Goal: Task Accomplishment & Management: Complete application form

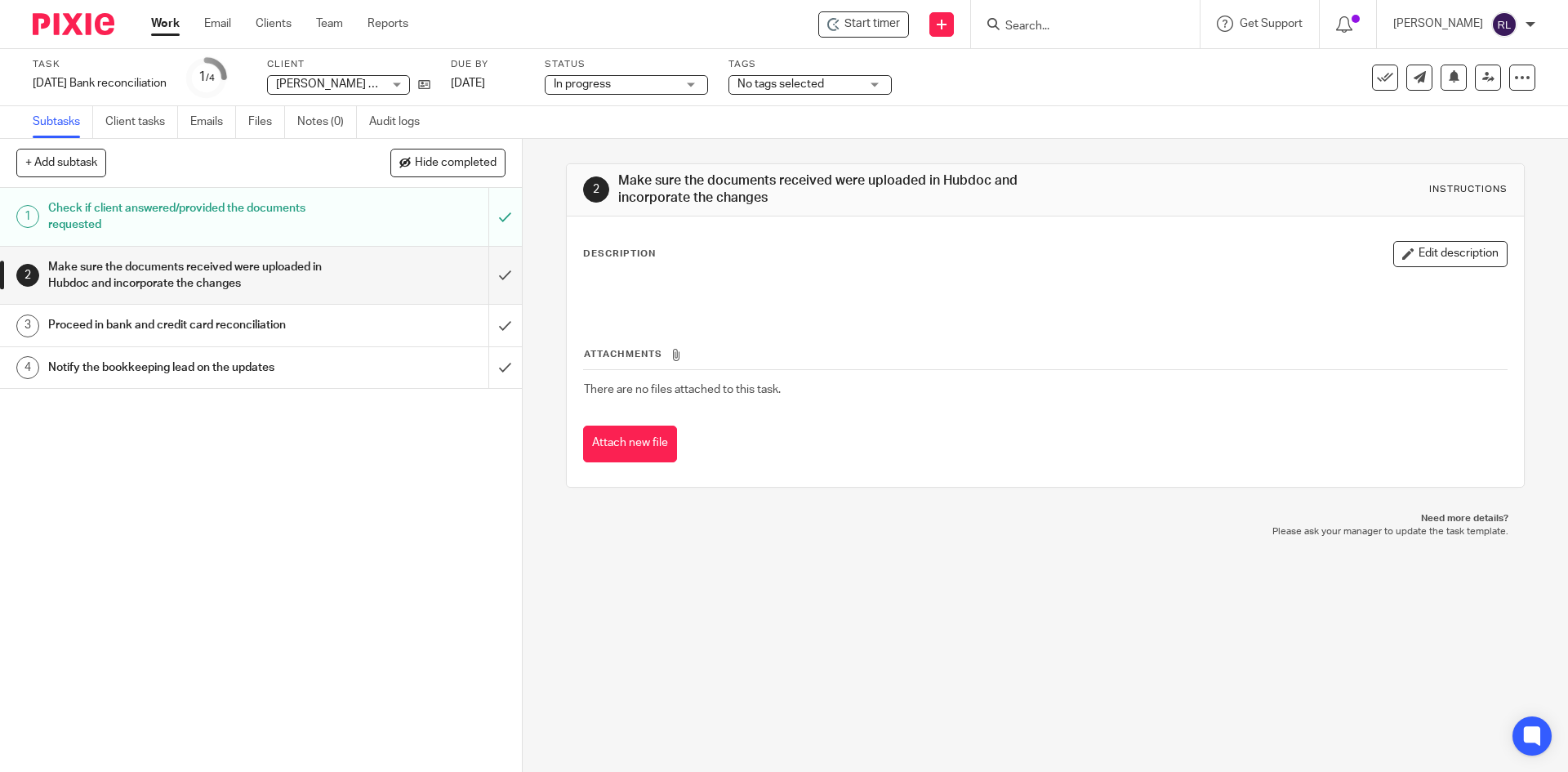
click at [62, 32] on img at bounding box center [73, 24] width 81 height 22
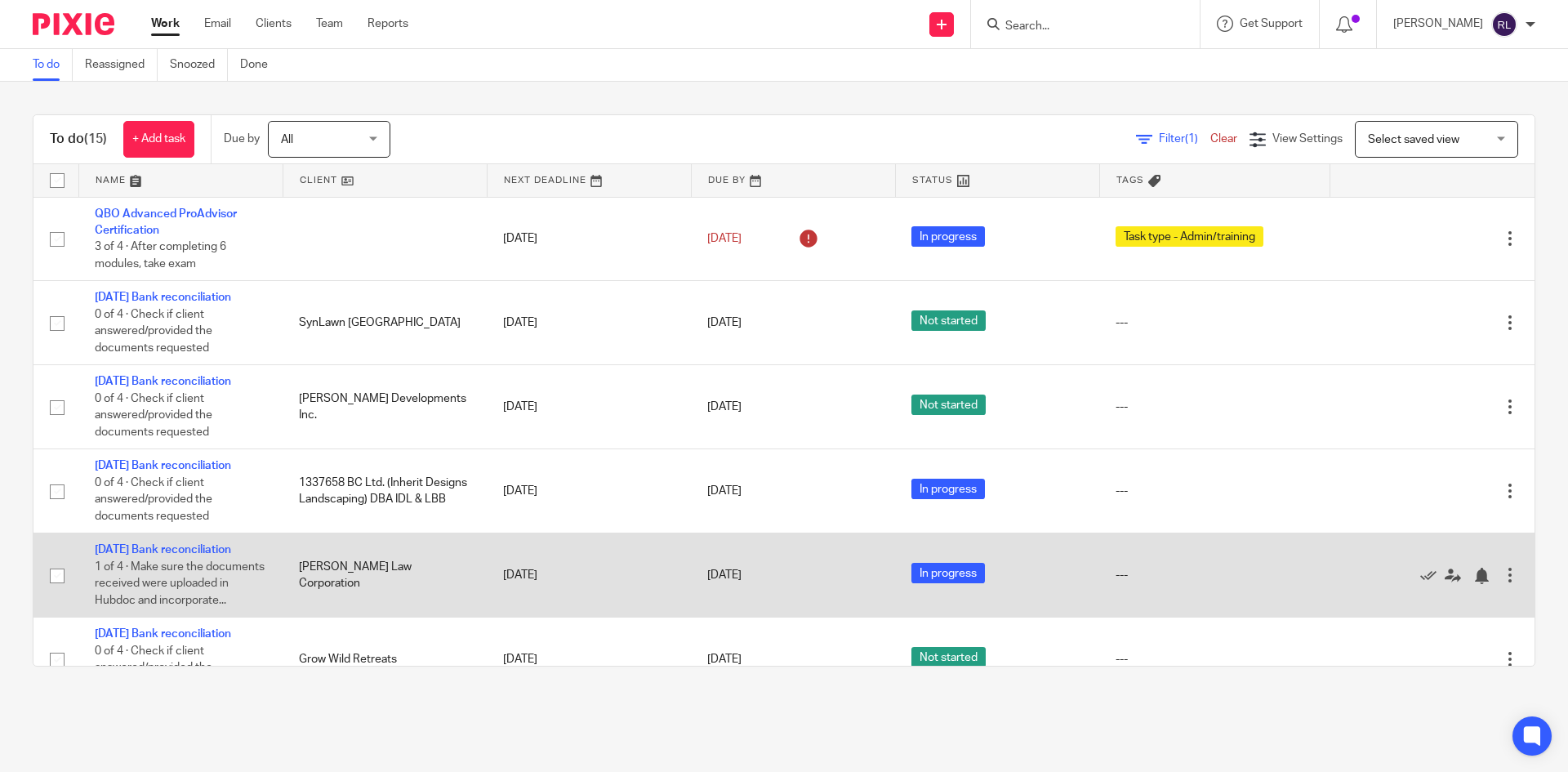
scroll to position [327, 0]
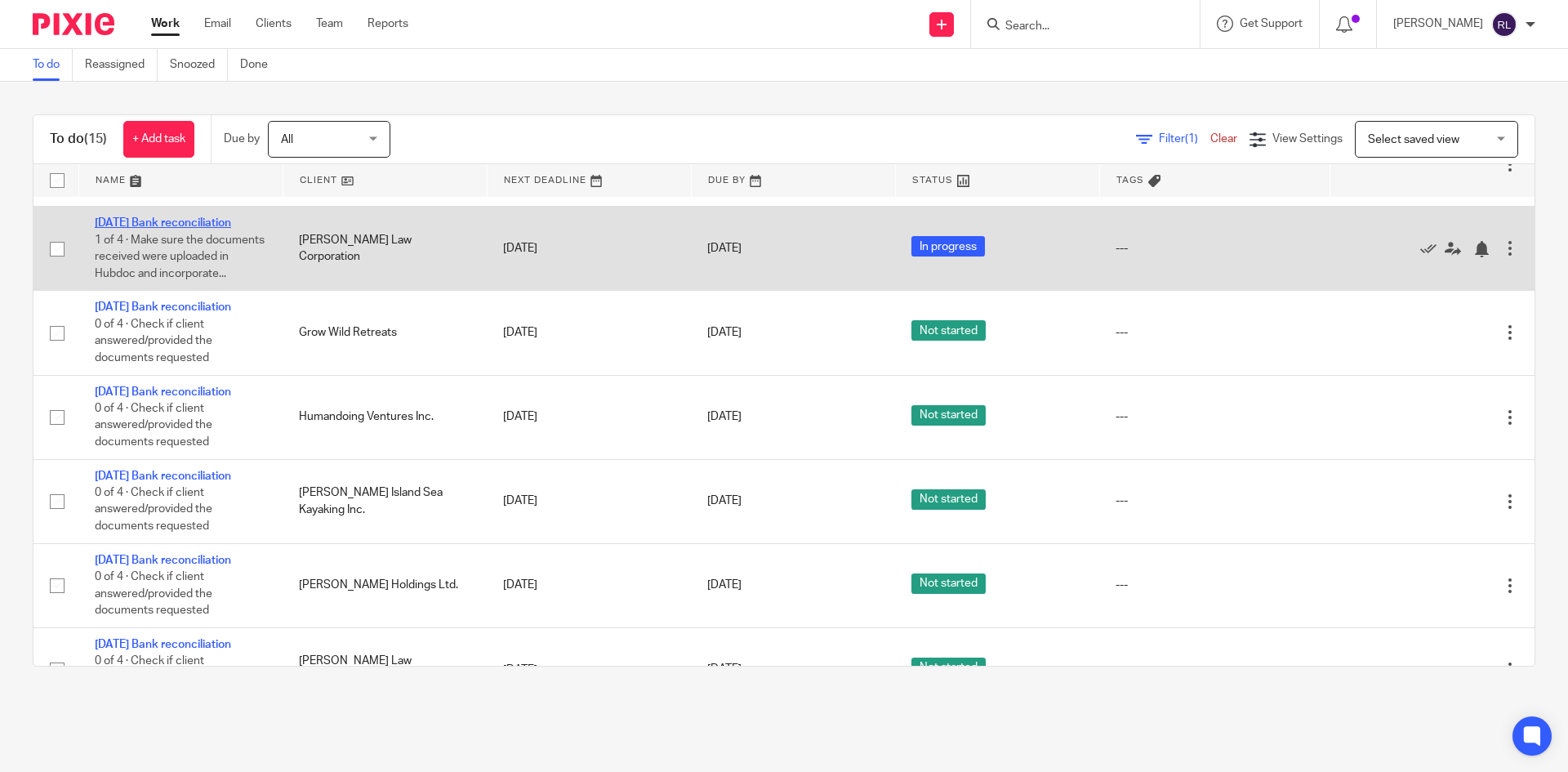
click at [132, 229] on link "[DATE] Bank reconciliation" at bounding box center [163, 223] width 136 height 11
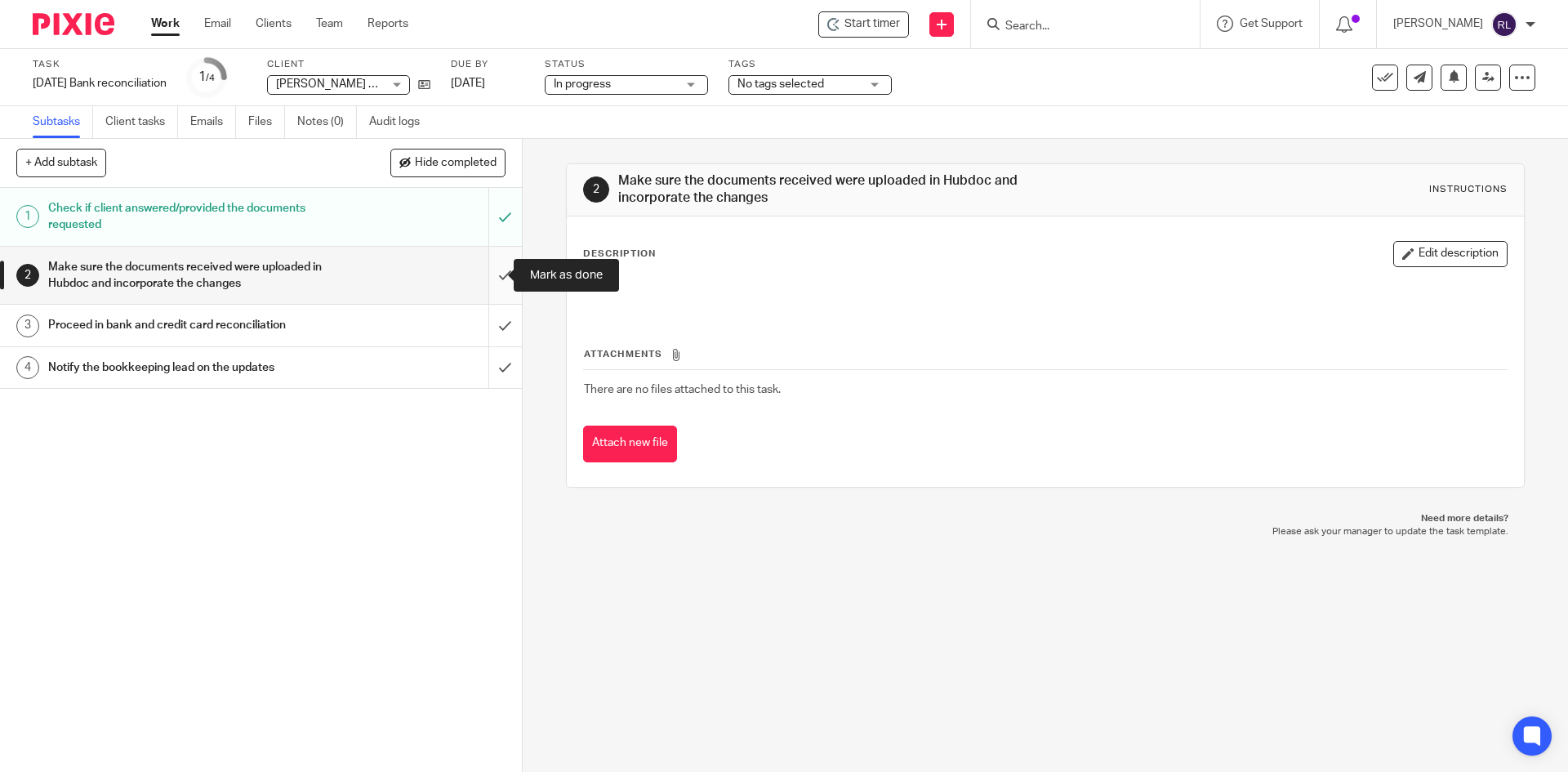
click at [485, 273] on input "submit" at bounding box center [261, 275] width 522 height 58
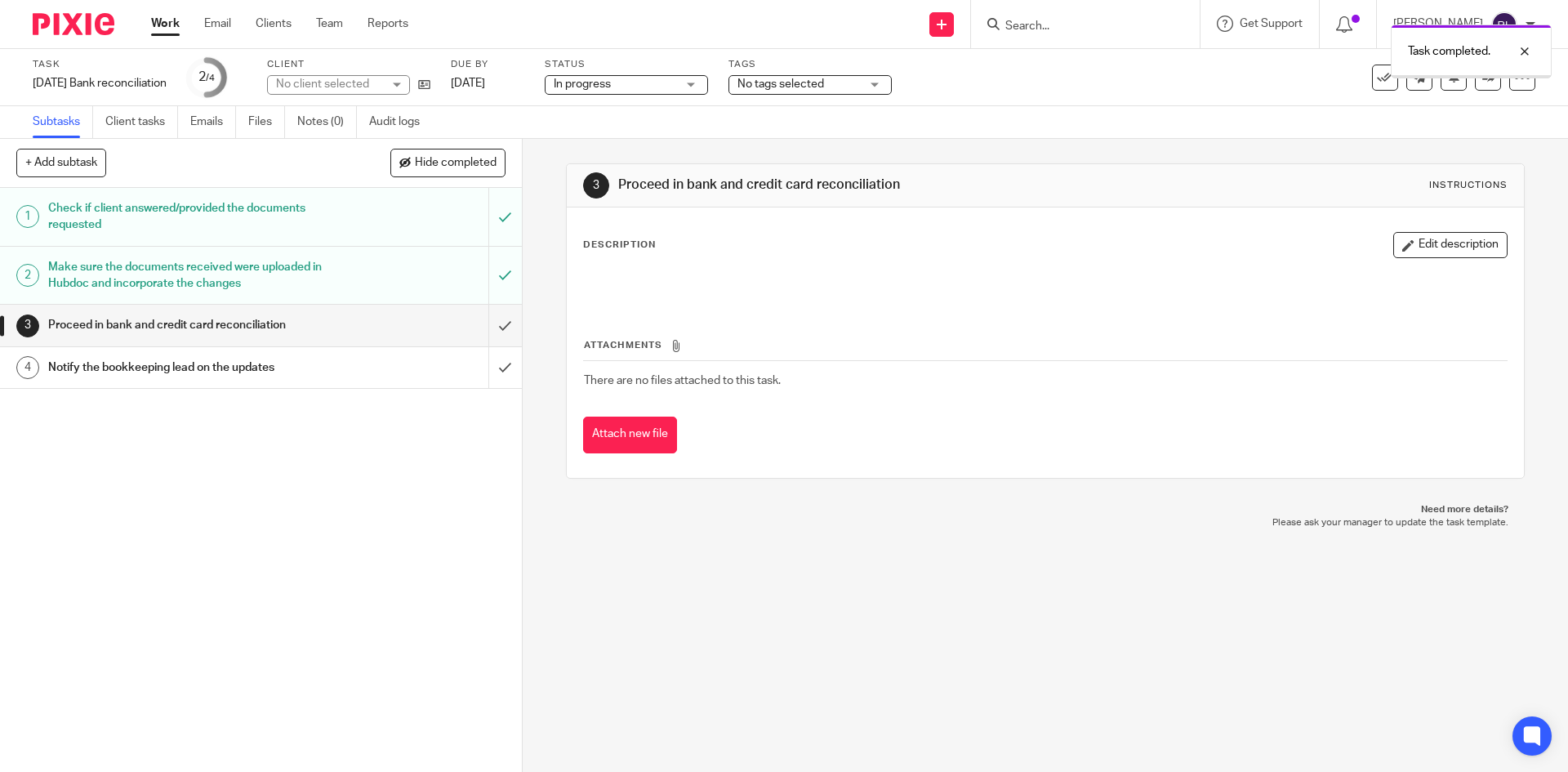
click at [488, 328] on input "submit" at bounding box center [261, 325] width 522 height 41
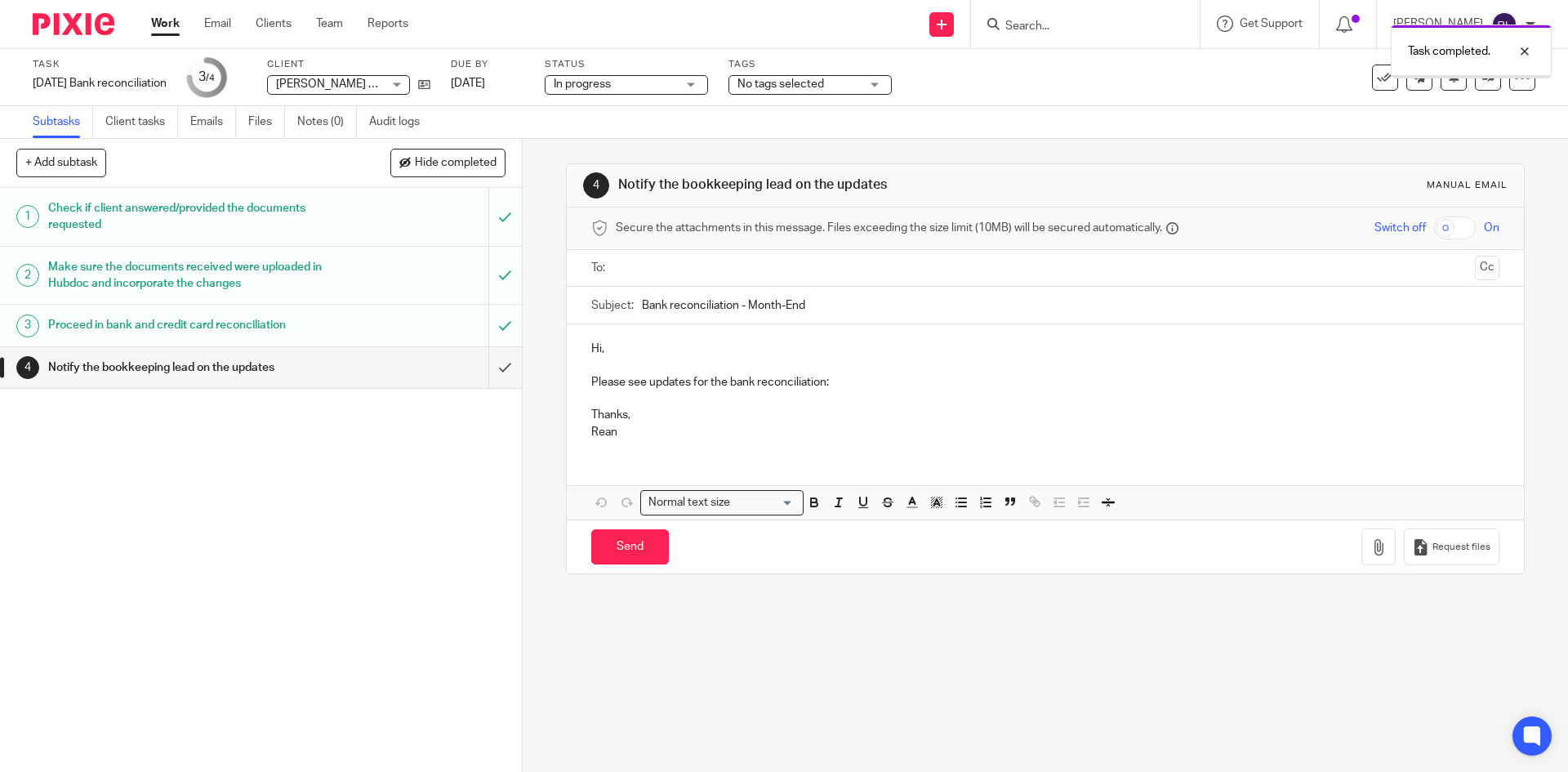
click at [654, 356] on p "Hi," at bounding box center [1044, 349] width 907 height 16
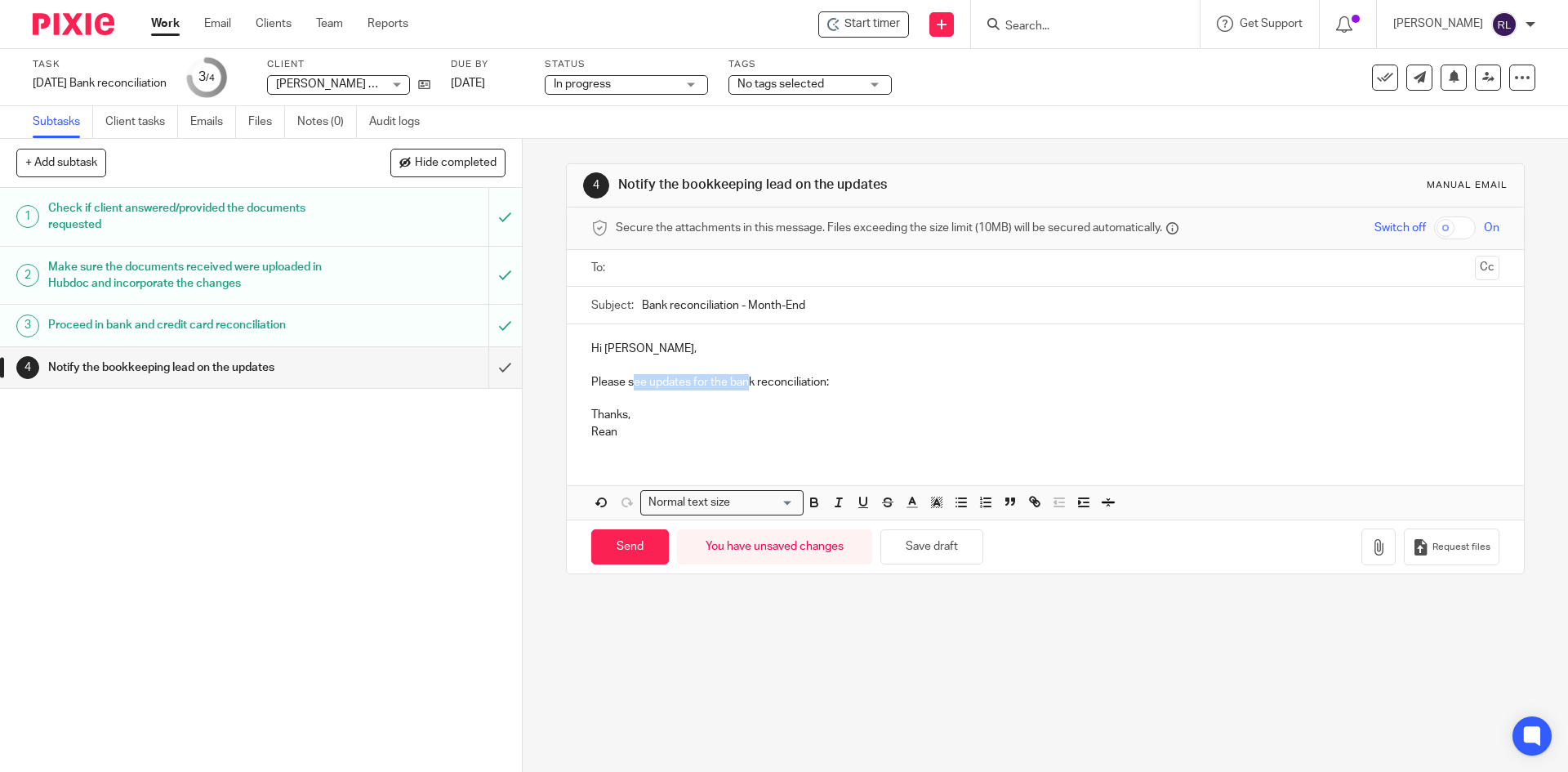
drag, startPoint x: 628, startPoint y: 384, endPoint x: 747, endPoint y: 384, distance: 119.0
click at [747, 384] on p "Please see updates for the bank reconciliation:" at bounding box center [1044, 383] width 907 height 16
click at [644, 386] on p "Please see updates for the bank reconciliation:" at bounding box center [1044, 383] width 907 height 16
drag, startPoint x: 625, startPoint y: 387, endPoint x: 829, endPoint y: 384, distance: 204.0
click at [829, 384] on p "Please see updates for the bank reconciliation:" at bounding box center [1044, 383] width 907 height 16
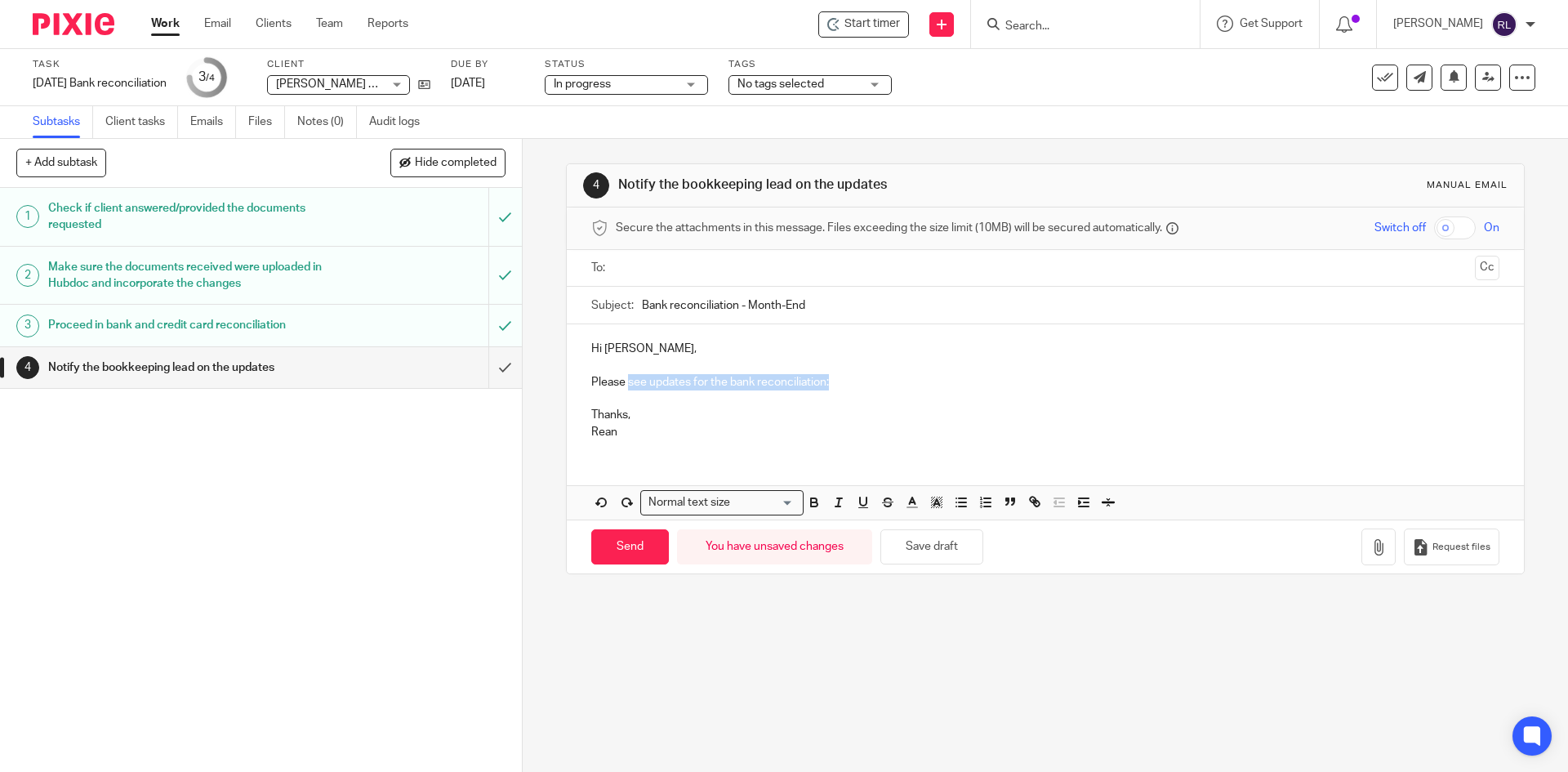
click at [855, 385] on p "Please see updates for the bank reconciliation:" at bounding box center [1044, 383] width 907 height 16
click at [855, 386] on p "Please see updates for the bank reconciliation:" at bounding box center [1044, 383] width 907 height 16
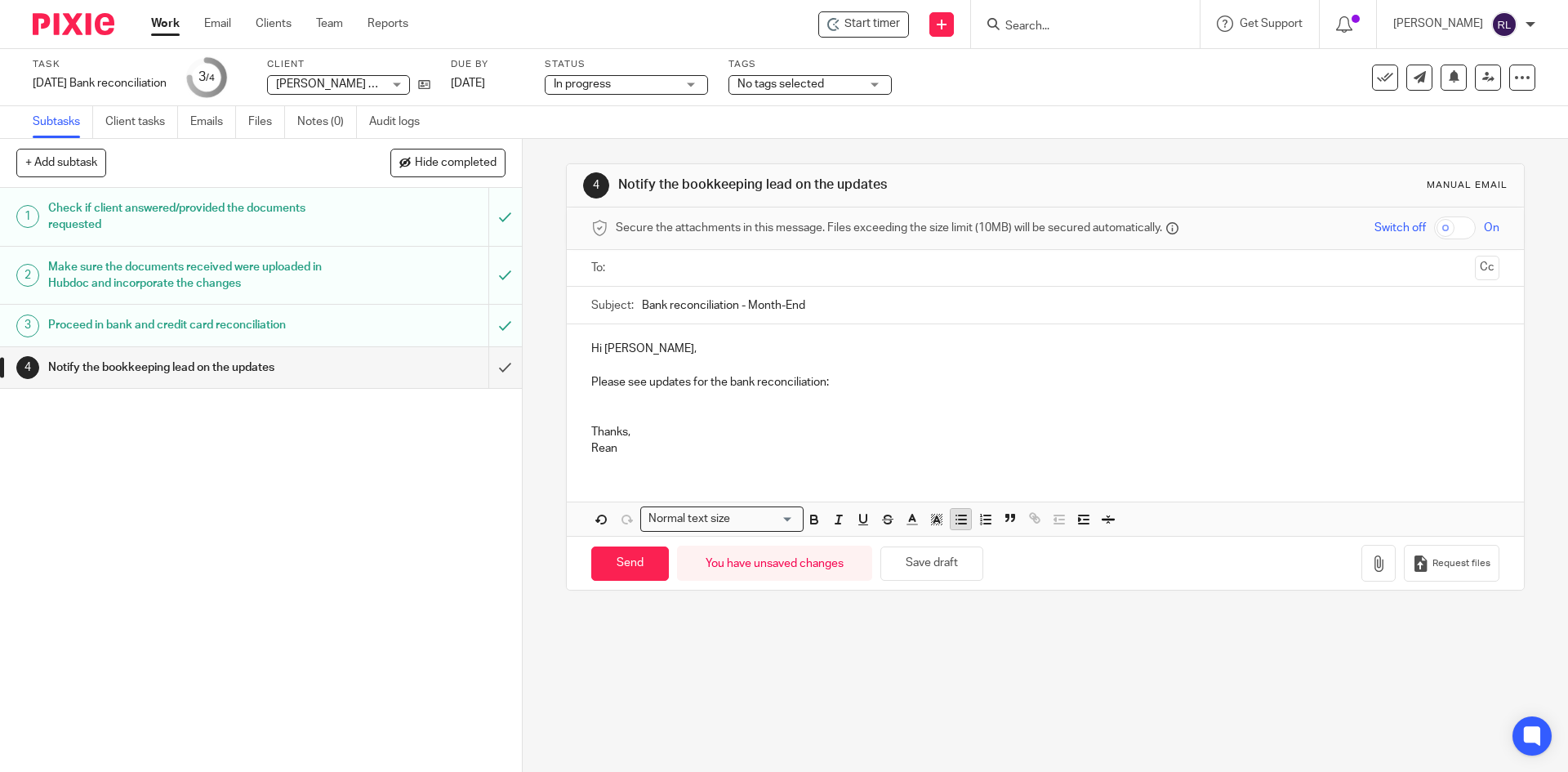
click at [961, 522] on icon "button" at bounding box center [961, 520] width 15 height 15
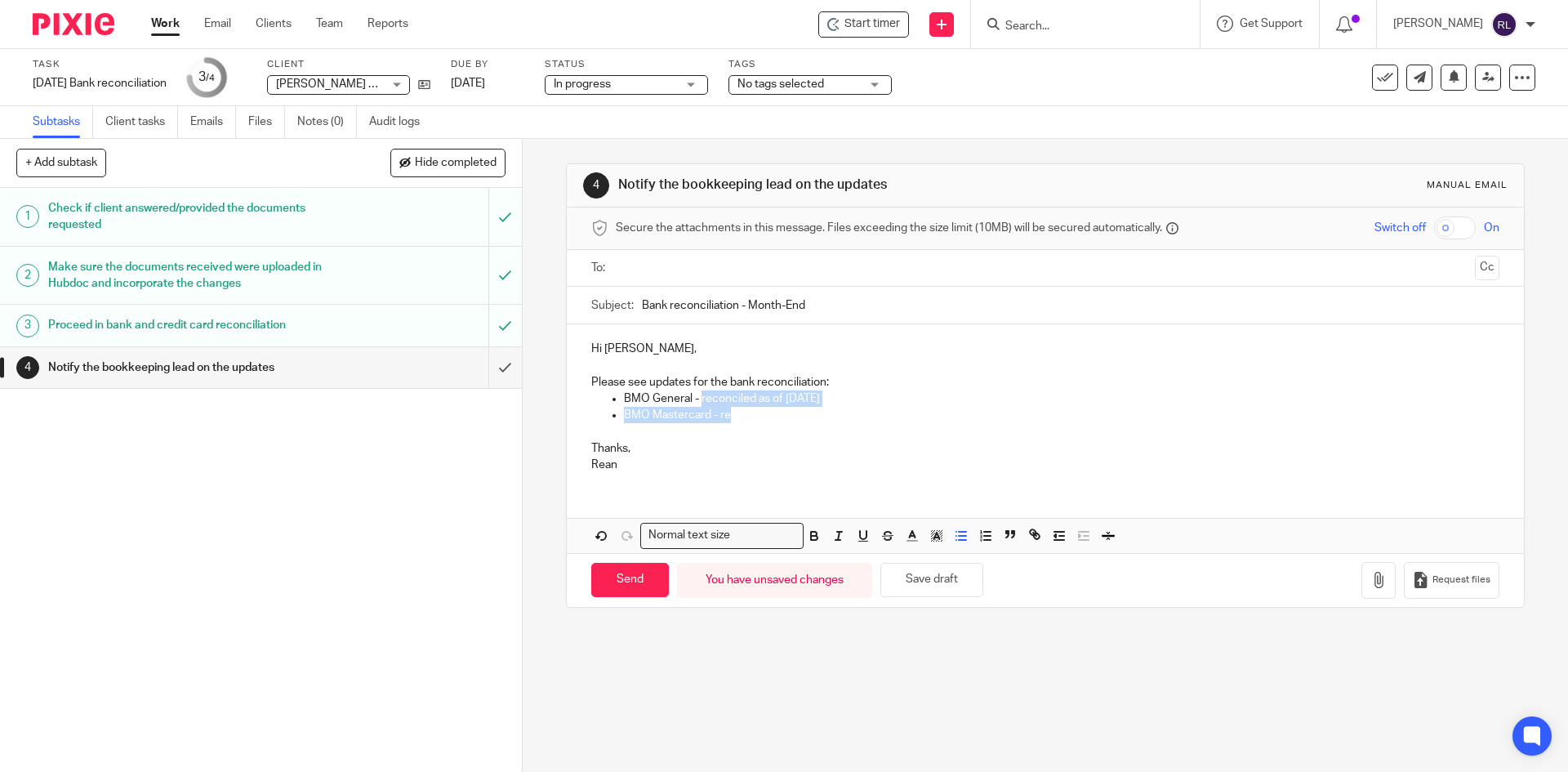
drag, startPoint x: 698, startPoint y: 401, endPoint x: 852, endPoint y: 407, distance: 154.1
click at [852, 407] on ul "BMO General - reconciled as of August 29th BMO Mastercard - re" at bounding box center [1044, 407] width 907 height 34
click at [800, 413] on p "BMO Mastercard - re" at bounding box center [1061, 415] width 875 height 16
drag, startPoint x: 791, startPoint y: 405, endPoint x: 771, endPoint y: 416, distance: 22.8
click at [792, 404] on p "BMO General - reconciled as of August 29th" at bounding box center [1061, 399] width 875 height 16
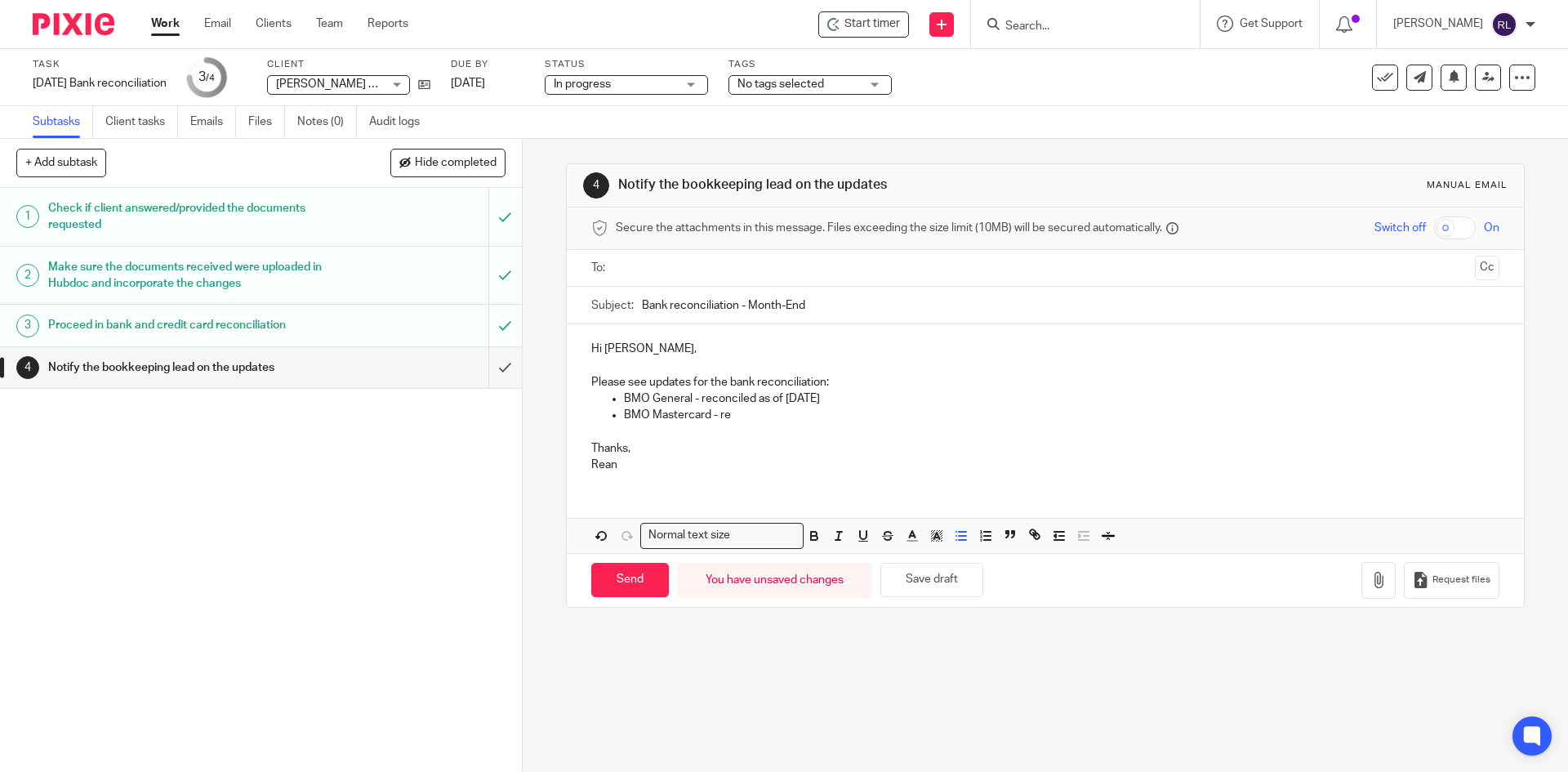
click at [722, 434] on p at bounding box center [1044, 432] width 907 height 16
drag, startPoint x: 699, startPoint y: 399, endPoint x: 845, endPoint y: 403, distance: 146.1
click at [845, 403] on p "BMO General - reconciled as of August 29th" at bounding box center [1061, 399] width 875 height 16
copy p "reconciled as of August 29th"
click at [721, 416] on p "BMO Mastercard - re" at bounding box center [1061, 415] width 875 height 16
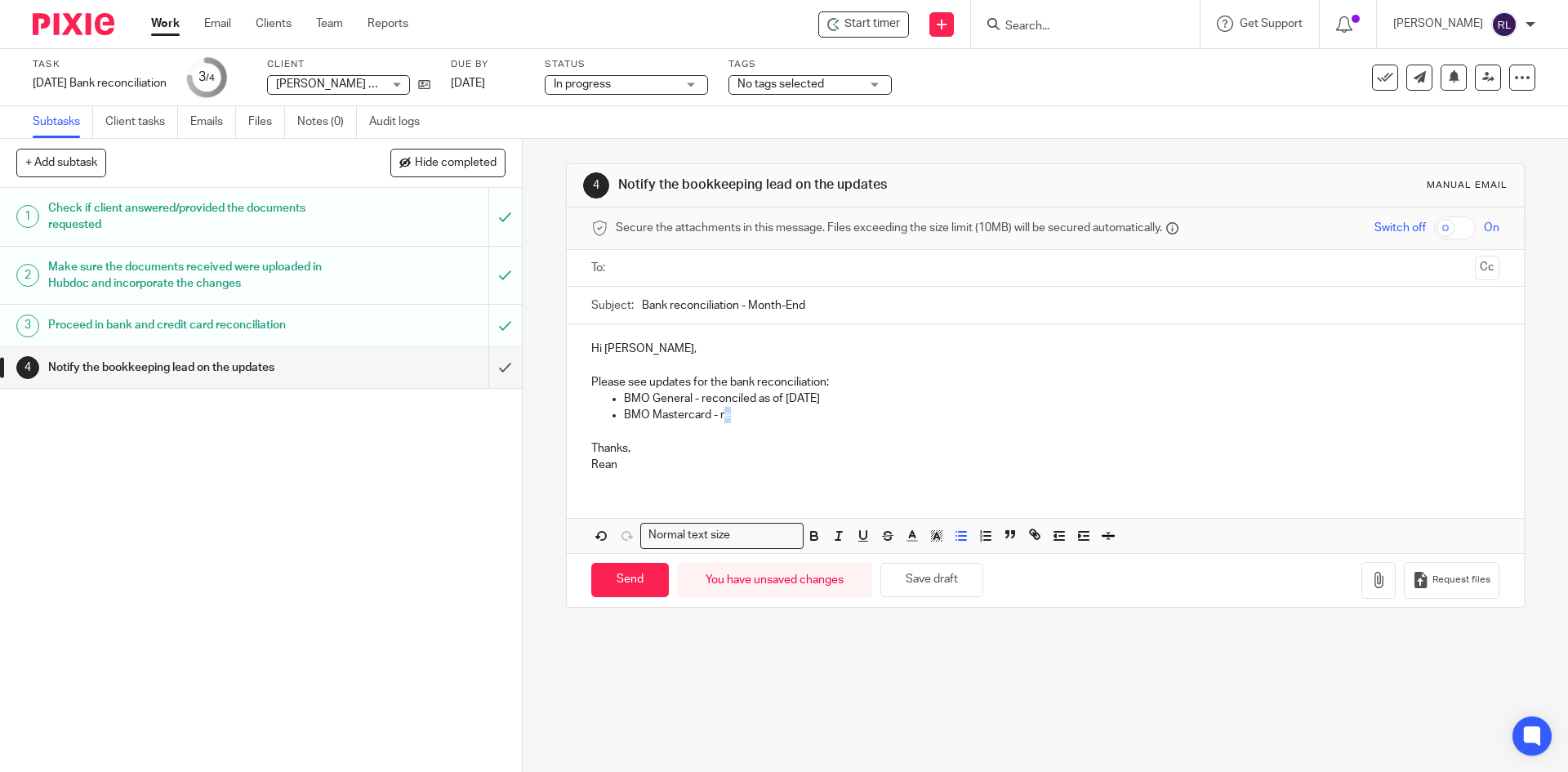
drag, startPoint x: 718, startPoint y: 416, endPoint x: 726, endPoint y: 416, distance: 8.0
click at [726, 416] on p "BMO Mastercard - re" at bounding box center [1061, 415] width 875 height 16
click at [853, 416] on p "BMO Mastercard - reconciled as of August 29th" at bounding box center [1061, 415] width 875 height 16
click at [881, 422] on p "BMO Mastercard - reconciled as of August 28th" at bounding box center [1061, 415] width 875 height 16
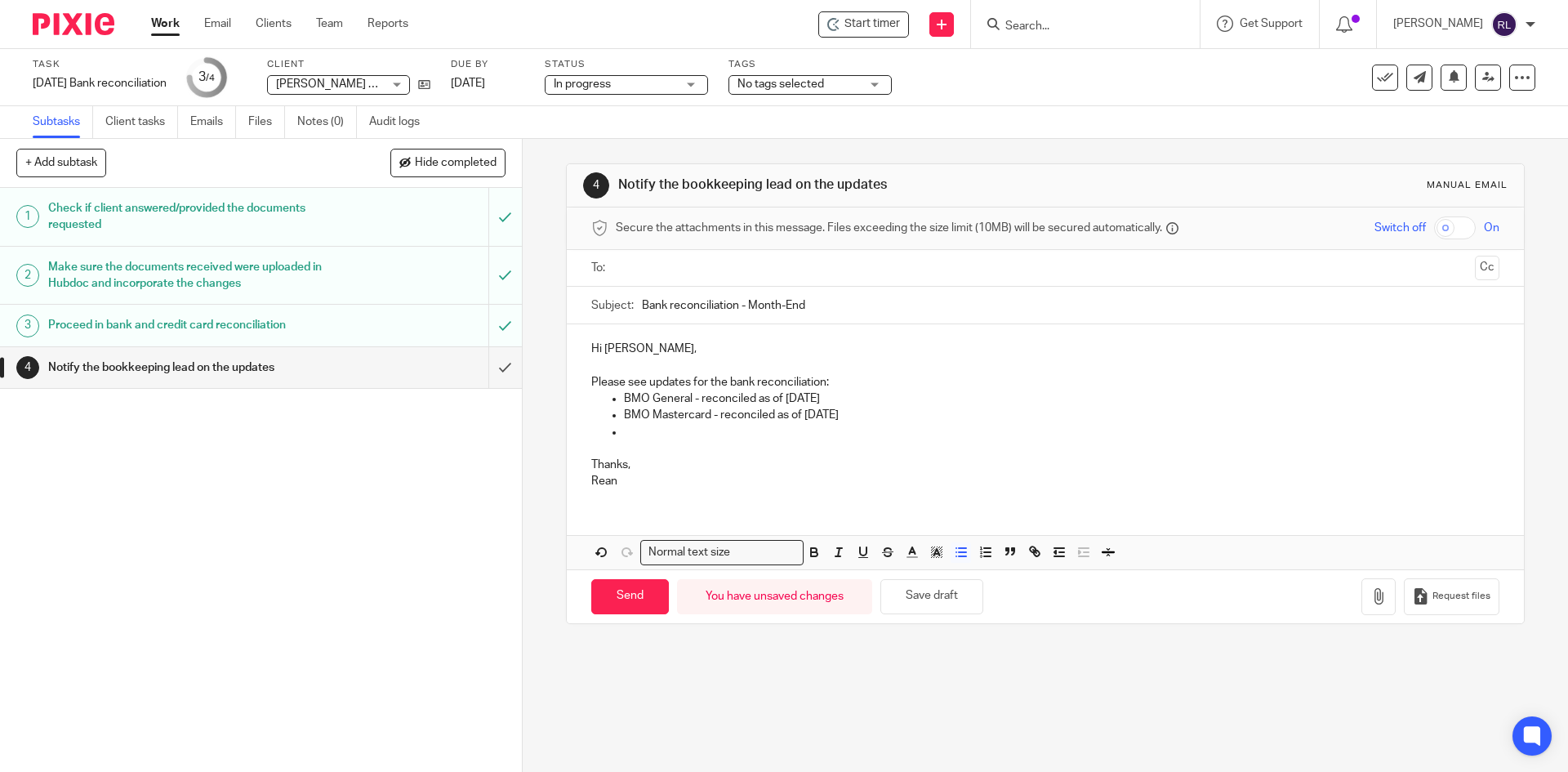
drag, startPoint x: 620, startPoint y: 397, endPoint x: 856, endPoint y: 403, distance: 236.1
click at [859, 400] on p "BMO General - reconciled as of August 29th" at bounding box center [1061, 399] width 875 height 16
copy p "BMO General - reconciled as of August 29th"
click at [658, 427] on p at bounding box center [1061, 432] width 875 height 16
click at [655, 431] on p "BMO General - reconciled as of August 29th" at bounding box center [1061, 432] width 875 height 16
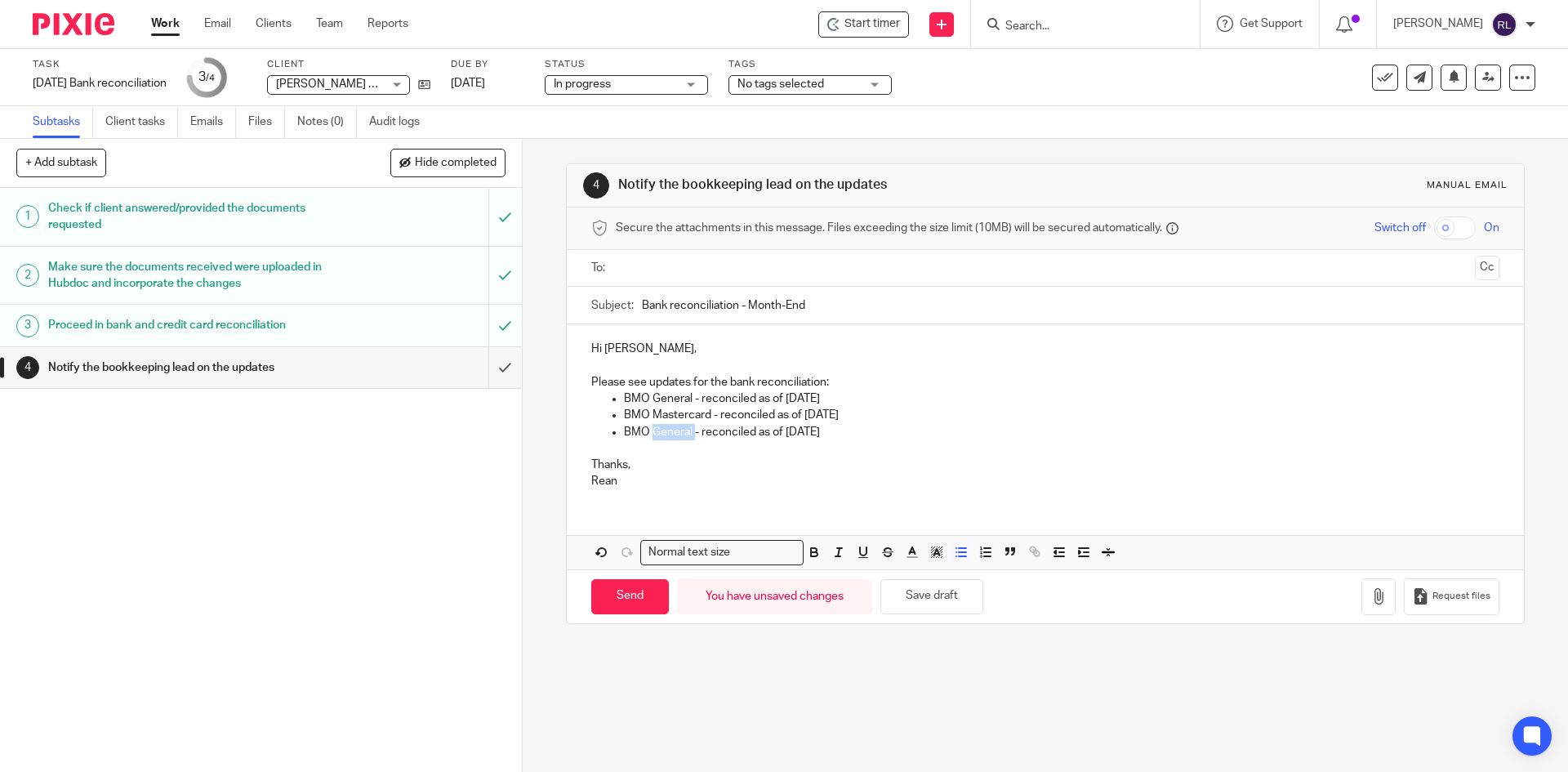
click at [655, 431] on p "BMO General - reconciled as of August 29th" at bounding box center [1061, 432] width 875 height 16
click at [745, 302] on input "Bank reconciliation - Month-End" at bounding box center [1071, 305] width 857 height 37
click at [642, 306] on input "Bank reconciliation - August Month-End" at bounding box center [1071, 305] width 857 height 37
click at [395, 88] on span "[PERSON_NAME] Law Corporation" at bounding box center [364, 85] width 177 height 11
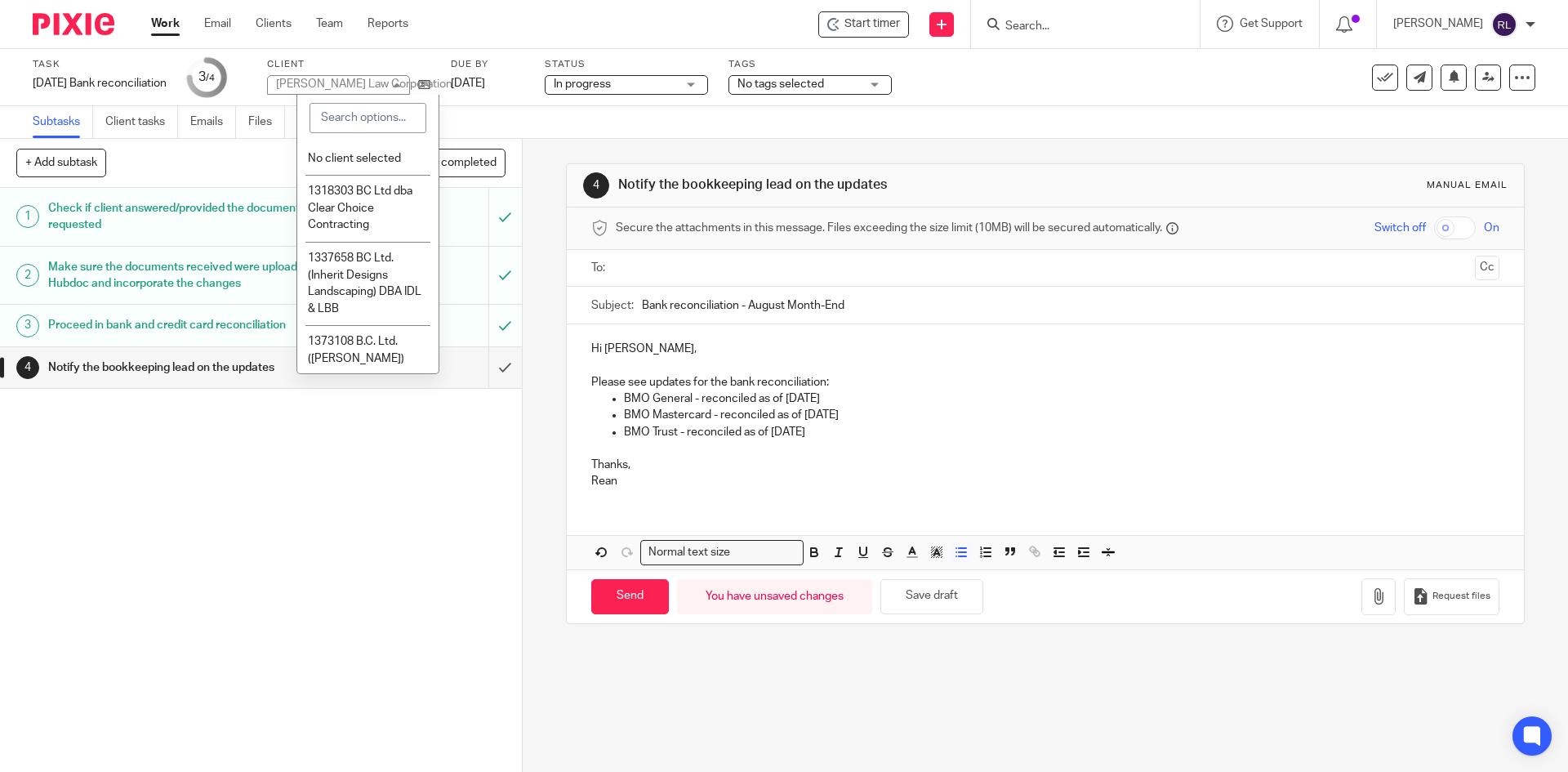
click at [1236, 452] on p at bounding box center [1044, 448] width 907 height 16
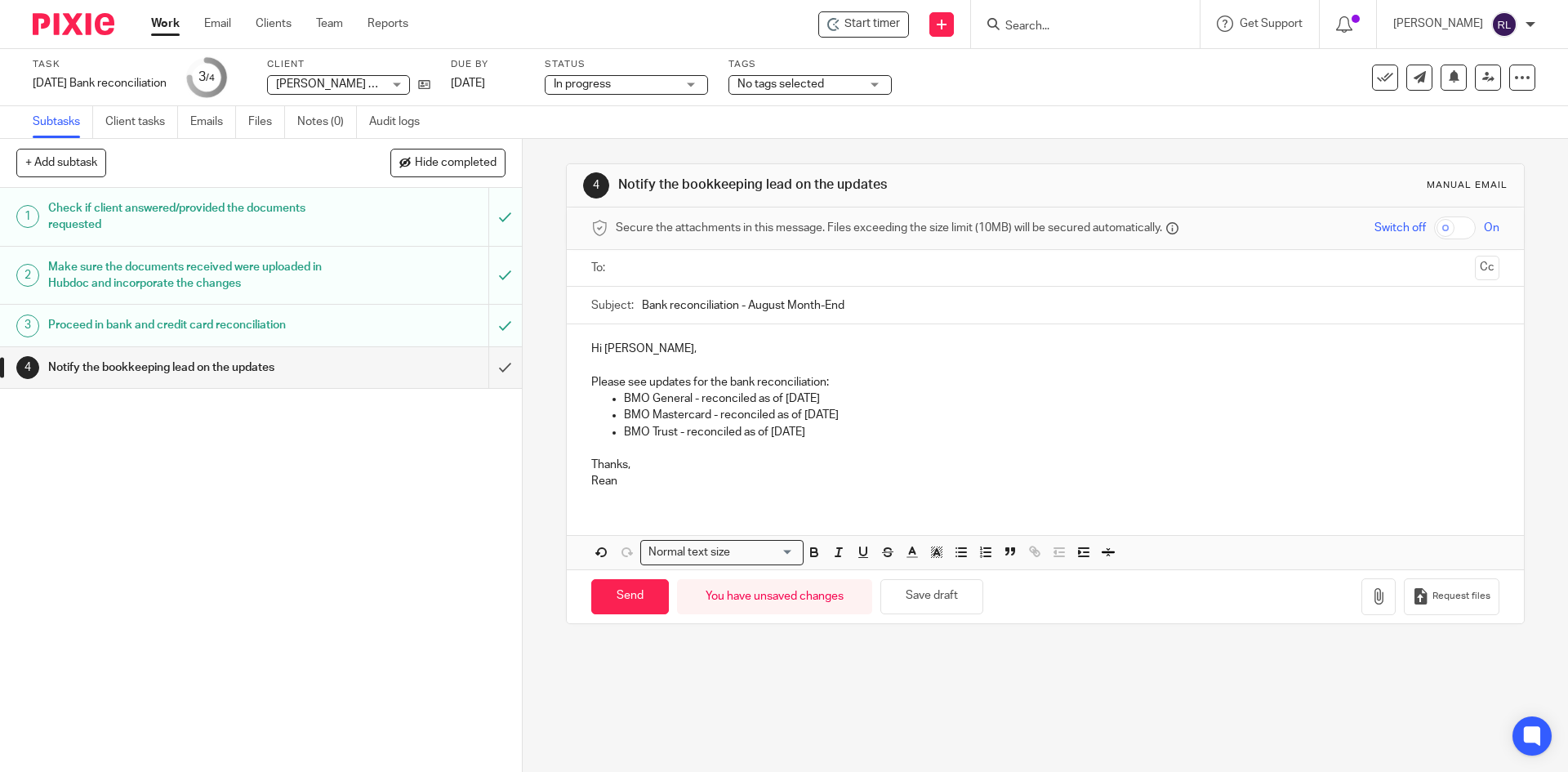
click at [642, 304] on input "Bank reconciliation - August Month-End" at bounding box center [1071, 305] width 857 height 37
type input "Amandeep Jaswal Law Bank reconciliation - August Month-End"
click at [725, 383] on p "Please see updates for the bank reconciliation:" at bounding box center [1044, 383] width 907 height 16
click at [678, 279] on ul at bounding box center [1046, 268] width 857 height 27
click at [686, 264] on input "text" at bounding box center [1044, 268] width 846 height 19
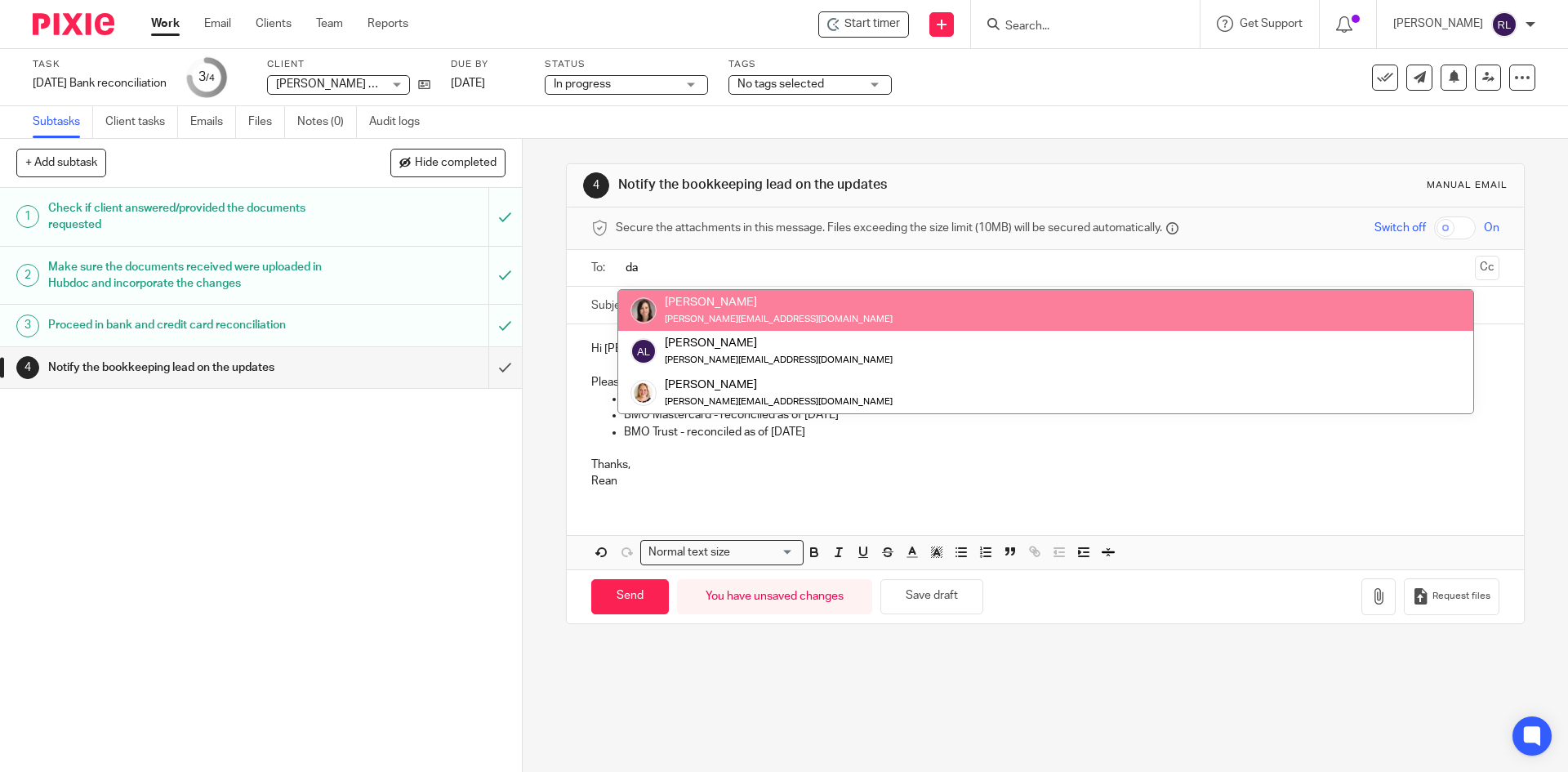
type input "da"
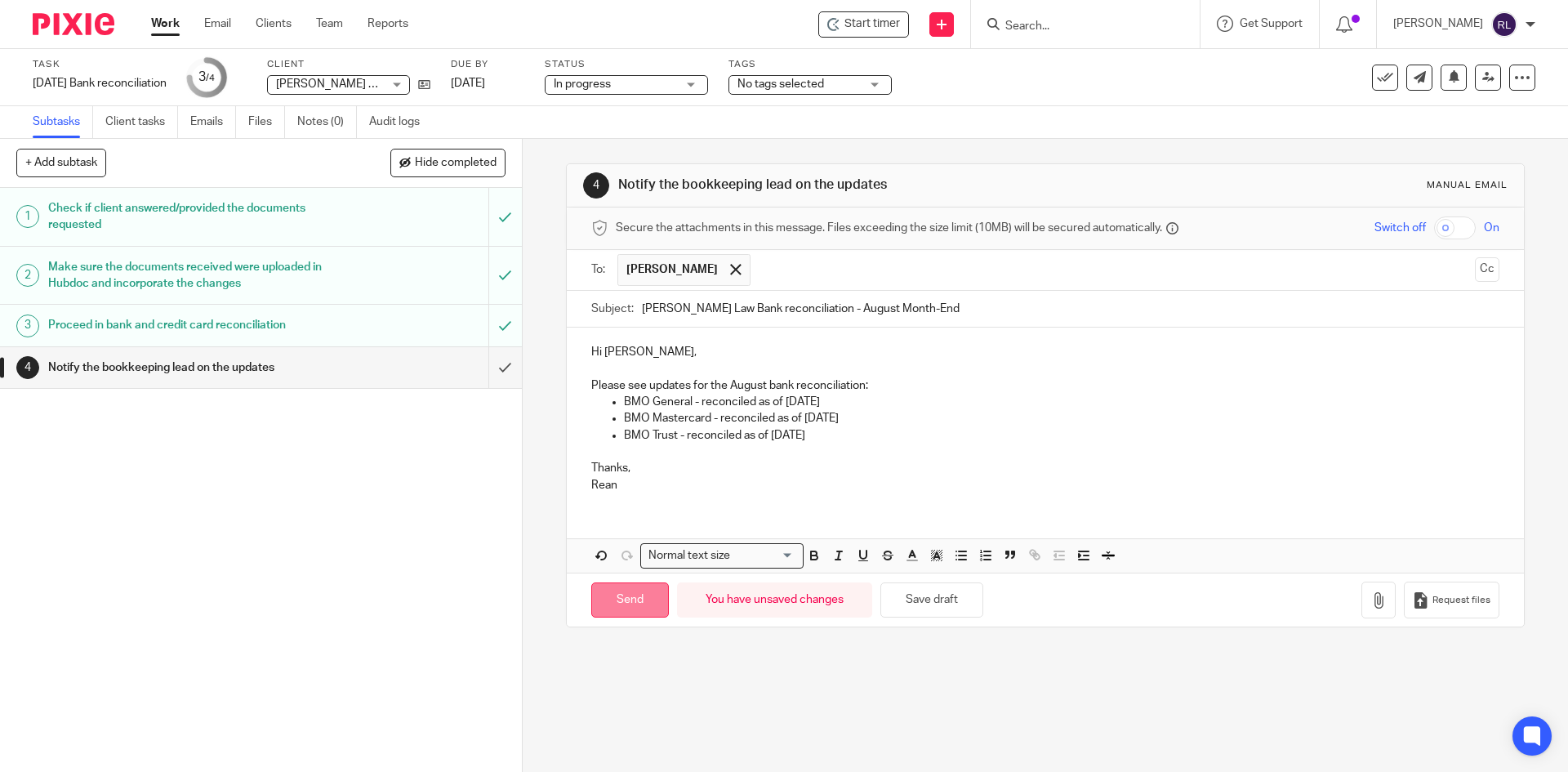
click at [618, 604] on input "Send" at bounding box center [630, 600] width 78 height 35
type input "Sent"
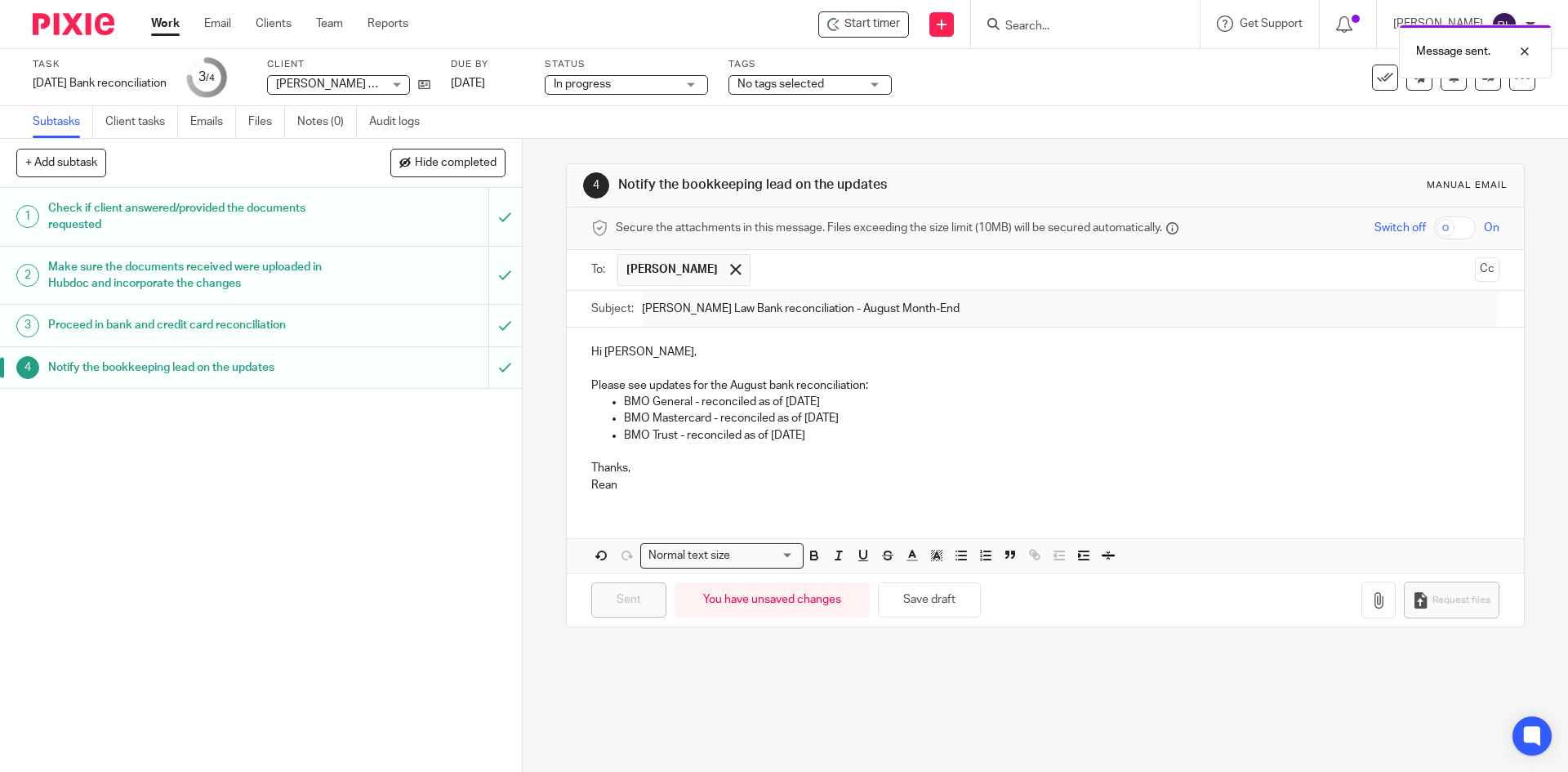
click at [663, 83] on span "In progress" at bounding box center [615, 85] width 122 height 17
click at [1119, 80] on div "Task August 2025 Bank reconciliation Save August 2025 Bank reconciliation 3 /4 …" at bounding box center [658, 78] width 1252 height 39
click at [1527, 49] on div at bounding box center [1513, 52] width 44 height 20
click at [1377, 76] on icon at bounding box center [1385, 78] width 16 height 16
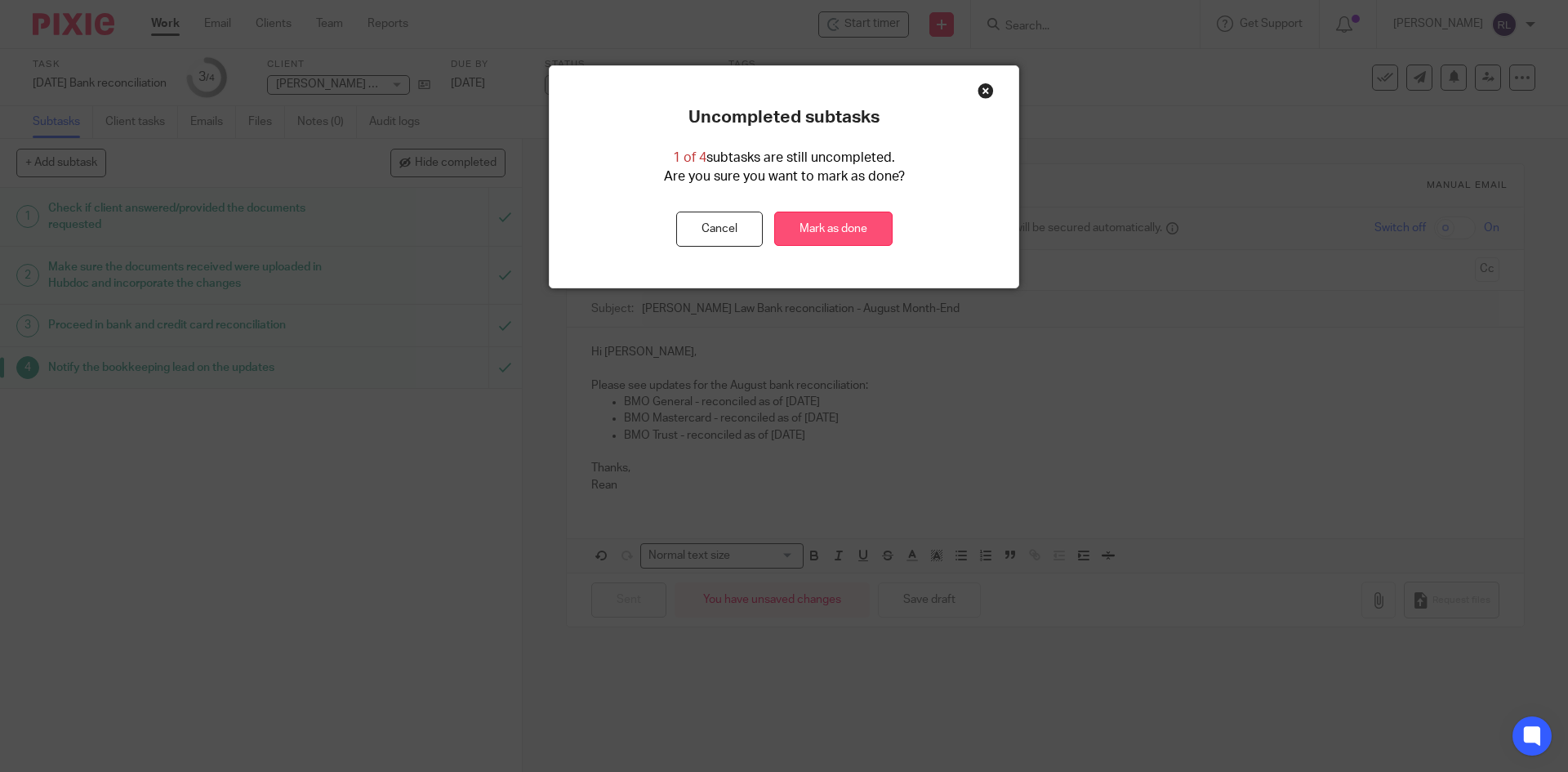
click at [813, 219] on link "Mark as done" at bounding box center [833, 229] width 118 height 35
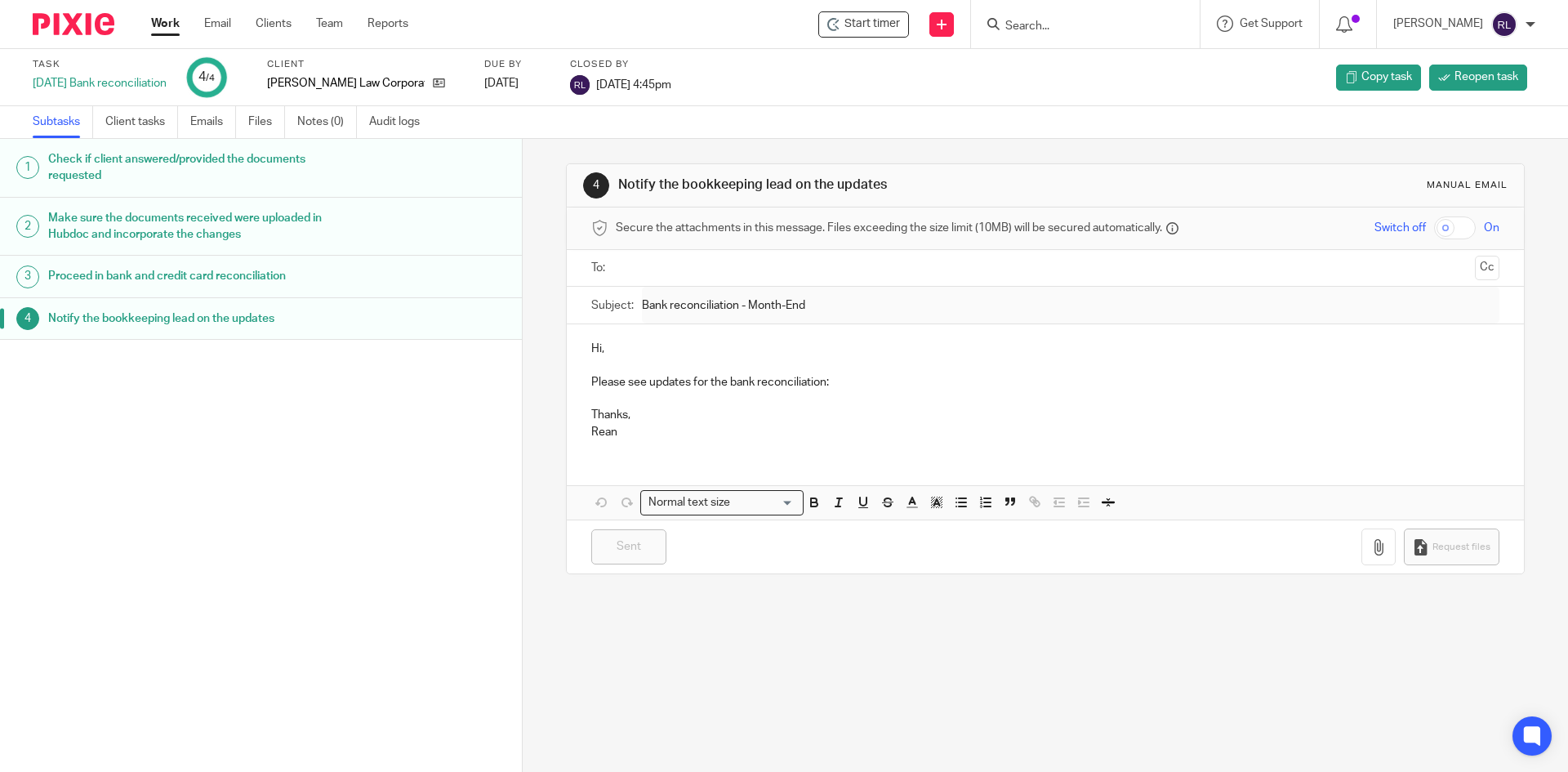
click at [63, 21] on img at bounding box center [73, 24] width 81 height 22
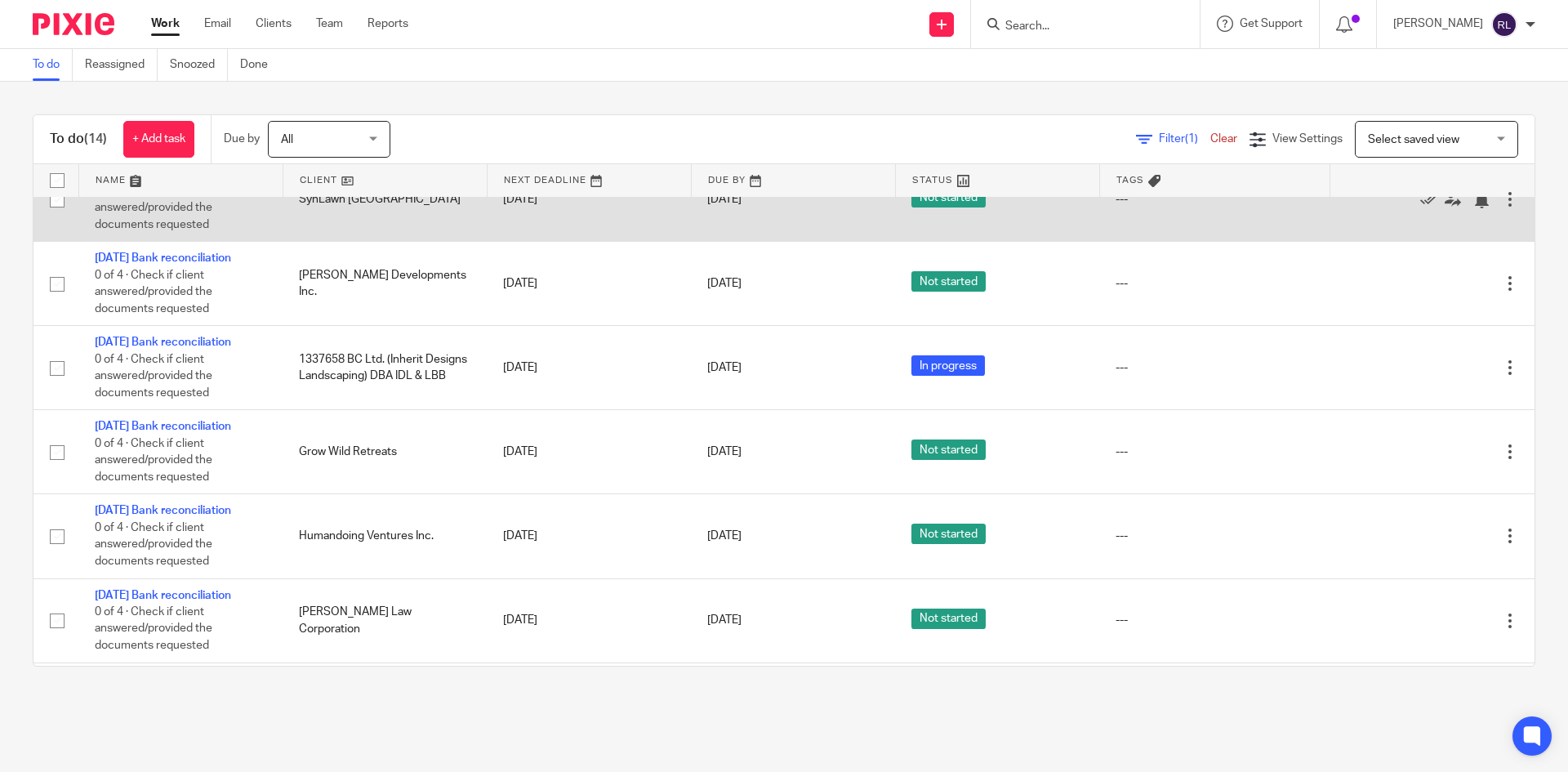
scroll to position [81, 0]
